Goal: Complete application form

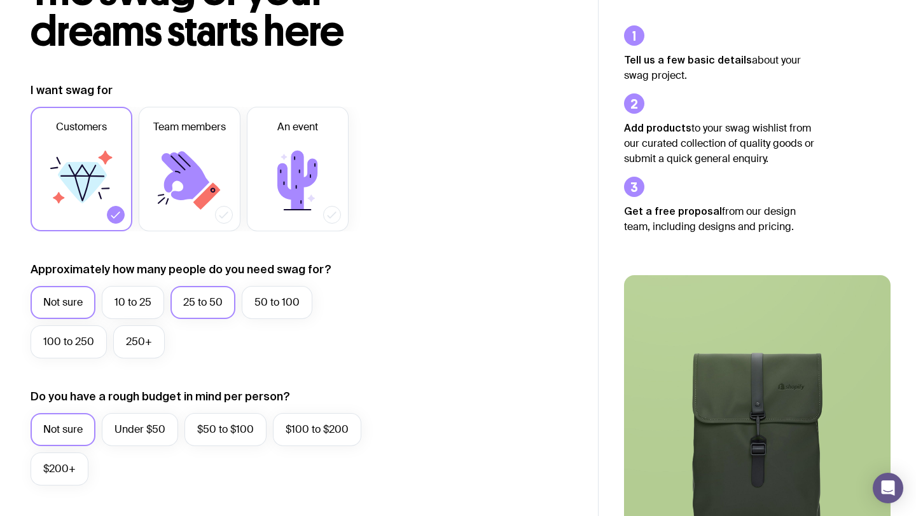
click at [206, 309] on label "25 to 50" at bounding box center [202, 302] width 65 height 33
click at [0, 0] on input "25 to 50" at bounding box center [0, 0] width 0 height 0
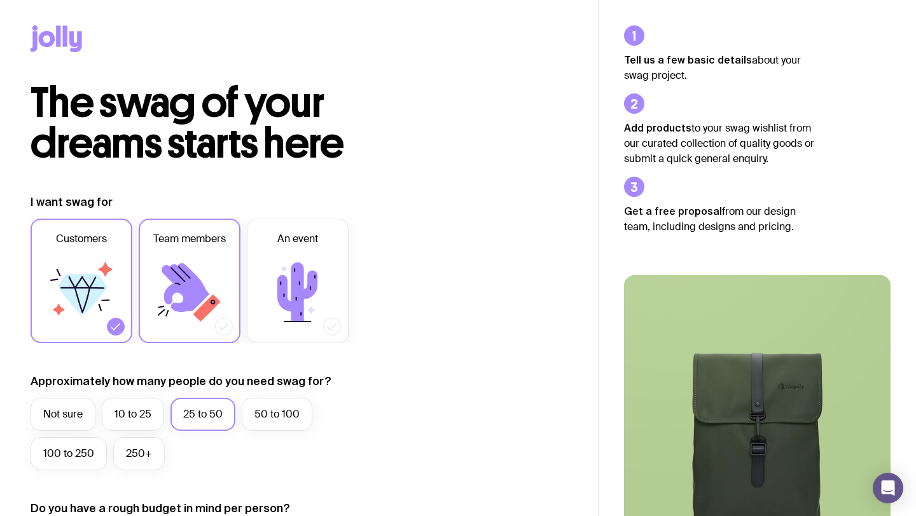
click at [219, 295] on icon at bounding box center [189, 292] width 76 height 76
click at [0, 0] on input "Team members" at bounding box center [0, 0] width 0 height 0
click at [121, 300] on label "Customers" at bounding box center [82, 281] width 102 height 125
click at [0, 0] on input "Customers" at bounding box center [0, 0] width 0 height 0
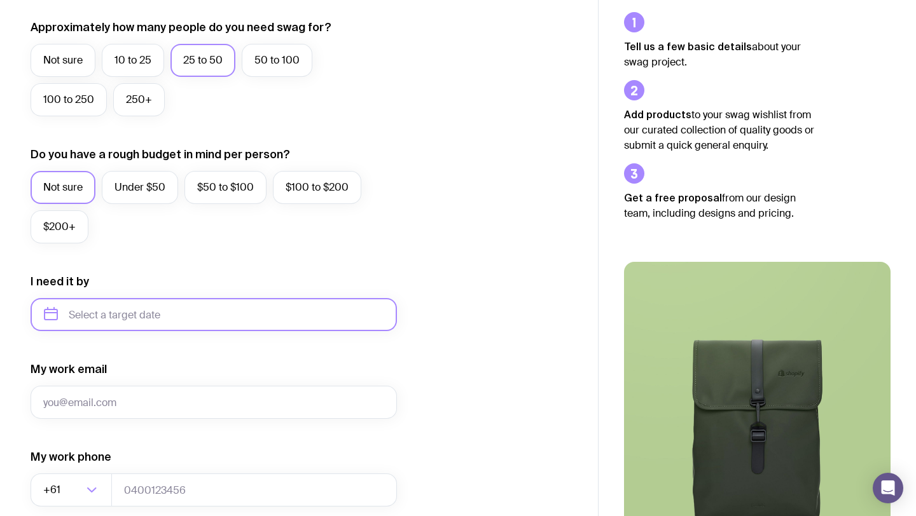
scroll to position [355, 0]
click at [275, 310] on input "text" at bounding box center [214, 314] width 366 height 33
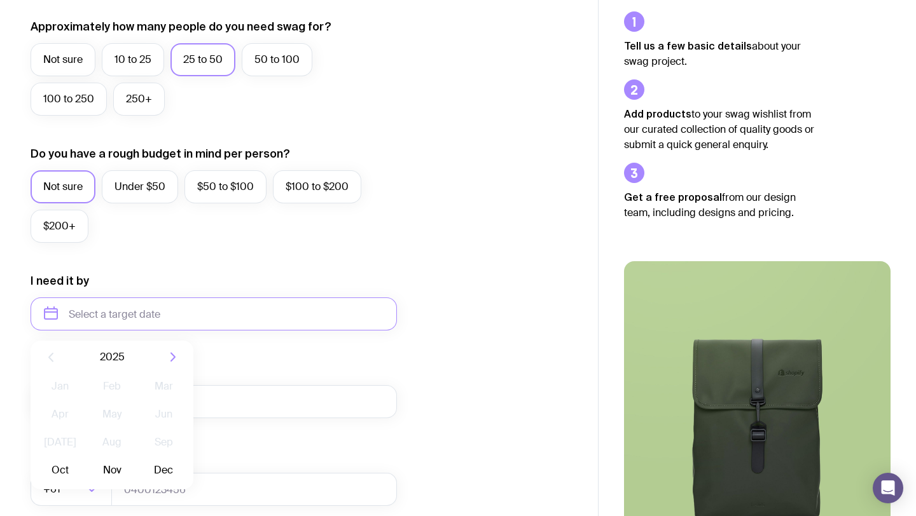
click at [306, 270] on form "I want swag for Customers Team members An event Approximately how many people d…" at bounding box center [214, 255] width 366 height 830
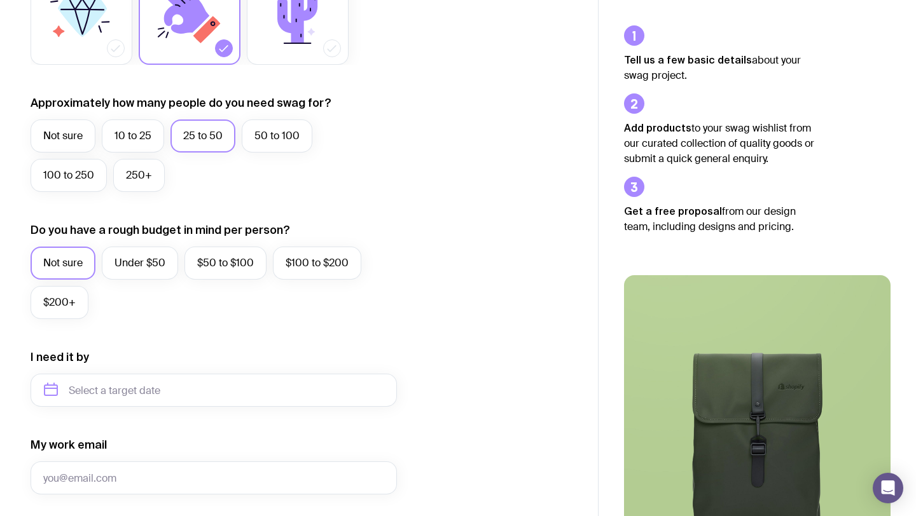
scroll to position [0, 0]
